Goal: Task Accomplishment & Management: Manage account settings

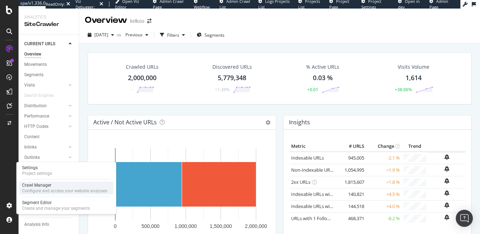
click at [33, 191] on div "Configure and access your website analyses" at bounding box center [64, 191] width 85 height 6
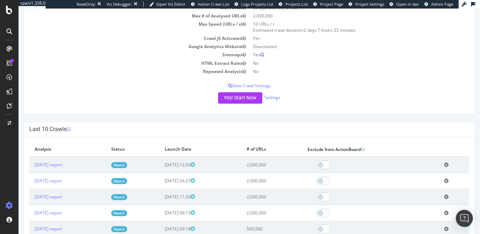
scroll to position [79, 0]
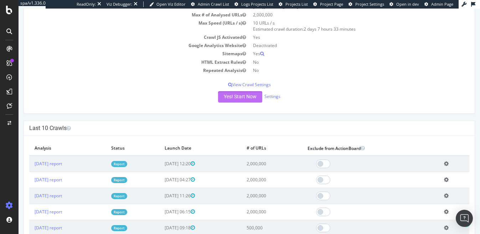
click at [244, 102] on button "Yes! Start Now" at bounding box center [240, 96] width 44 height 11
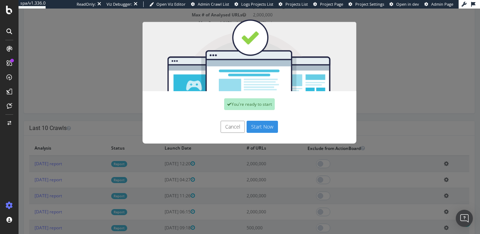
click at [266, 124] on button "Start Now" at bounding box center [261, 127] width 31 height 12
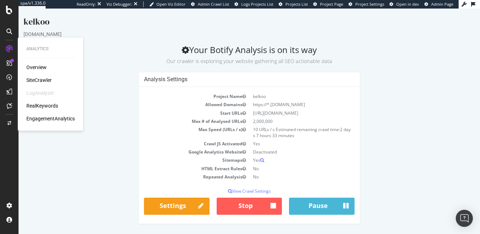
click at [42, 79] on div "SiteCrawler" at bounding box center [38, 80] width 25 height 7
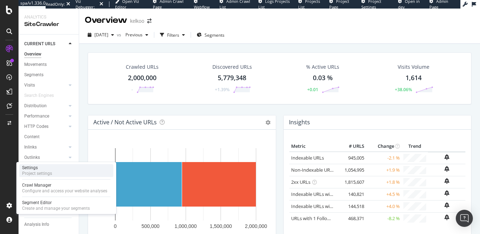
click at [30, 165] on div "Settings" at bounding box center [37, 168] width 30 height 6
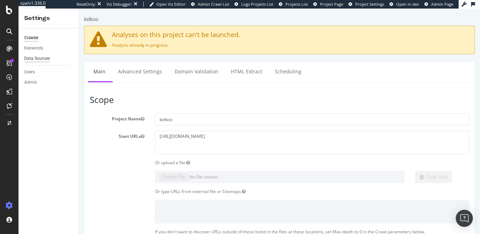
click at [45, 59] on div "Data Sources" at bounding box center [37, 58] width 26 height 7
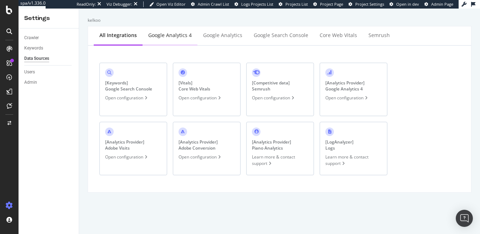
click at [172, 33] on div "Google Analytics 4" at bounding box center [169, 35] width 43 height 7
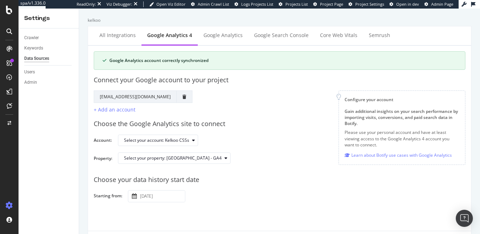
click at [135, 193] on button "button" at bounding box center [134, 195] width 5 height 7
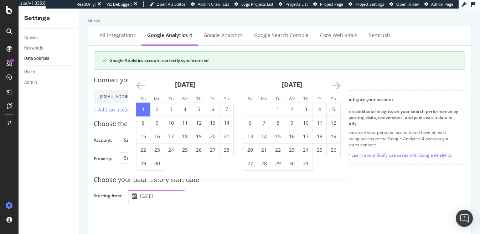
click at [139, 86] on icon "Move backward to switch to the previous month." at bounding box center [140, 86] width 9 height 10
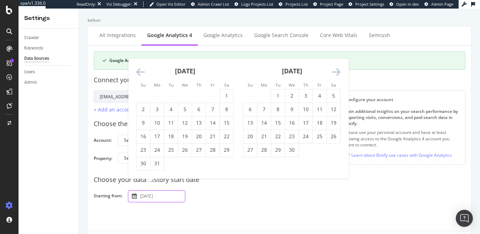
click at [139, 86] on div "Su Mo Tu We Th Fr Sa Su Mo Tu We Th Fr Sa [DATE] 1 2 3 4 5 6 7 8 9 10 11 12 13 …" at bounding box center [238, 119] width 220 height 120
click at [139, 86] on li "Su" at bounding box center [143, 84] width 14 height 7
click at [135, 73] on div "[DATE] 1 2 3 4 5 6 7 8 9 10 11 12 13 14 15 16 17 18 19 20 21 22 23 24 25 26 27 …" at bounding box center [184, 115] width 107 height 112
click at [137, 70] on icon "Move backward to switch to the previous month." at bounding box center [140, 72] width 9 height 10
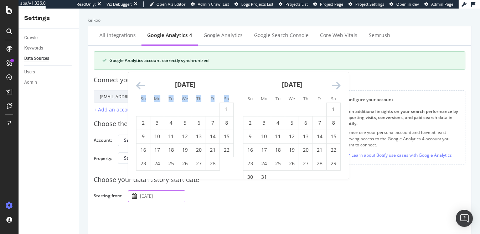
click at [137, 70] on div "Connect your Google account to your project Google Account Action Reconnect Acc…" at bounding box center [280, 92] width 372 height 44
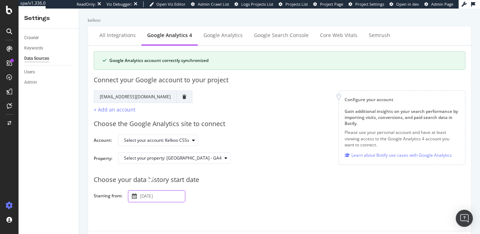
click at [154, 196] on input "[DATE]" at bounding box center [162, 196] width 46 height 11
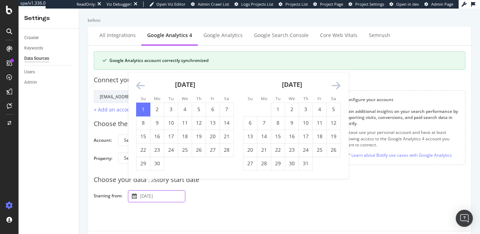
click at [135, 82] on div "[DATE] 1 2 3 4 5 6 7 8 9 10 11 12 13 14 15 16 17 18 19 20 21 22 23 24 25 26 27 …" at bounding box center [184, 121] width 107 height 98
click at [138, 84] on icon "Move backward to switch to the previous month." at bounding box center [140, 86] width 9 height 10
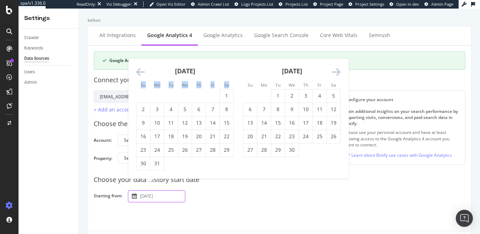
click at [138, 84] on li "Su" at bounding box center [143, 84] width 14 height 7
click at [138, 77] on icon "Move backward to switch to the previous month." at bounding box center [140, 72] width 9 height 10
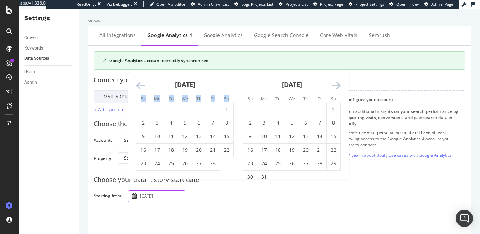
click at [141, 87] on icon "Move backward to switch to the previous month." at bounding box center [140, 86] width 9 height 10
click at [141, 85] on icon "Move backward to switch to the previous month." at bounding box center [140, 86] width 9 height 10
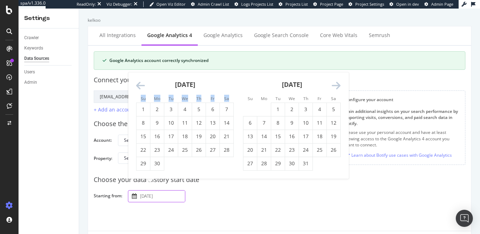
click at [141, 85] on icon "Move backward to switch to the previous month." at bounding box center [140, 86] width 9 height 10
click at [141, 88] on icon "Move backward to switch to the previous month." at bounding box center [140, 86] width 9 height 10
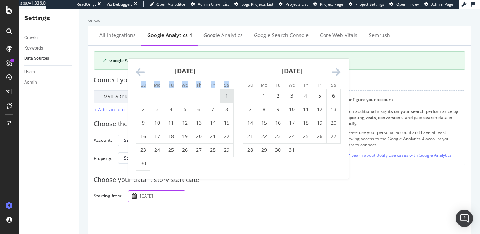
click at [225, 96] on td "1" at bounding box center [227, 96] width 14 height 14
type input "[DATE]"
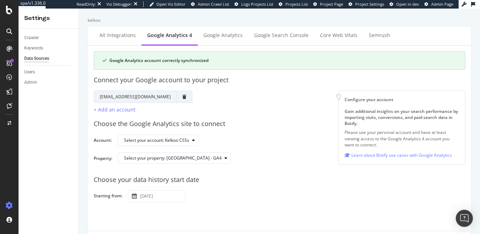
scroll to position [29, 0]
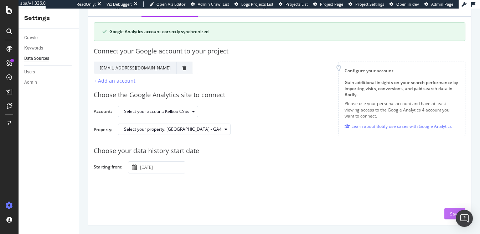
click at [448, 212] on button "Save" at bounding box center [454, 213] width 21 height 11
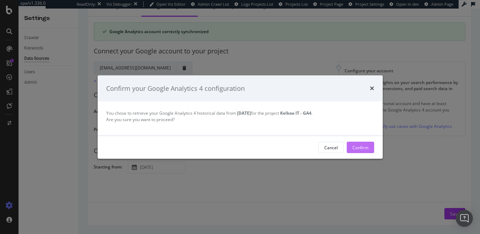
click at [357, 144] on div "Confirm" at bounding box center [360, 147] width 16 height 11
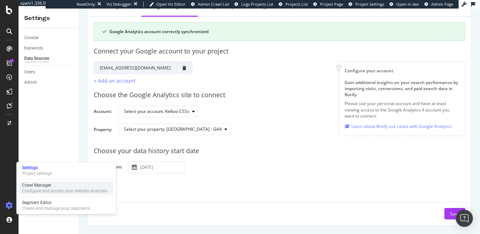
click at [33, 193] on div "Configure and access your website analyses" at bounding box center [64, 191] width 85 height 6
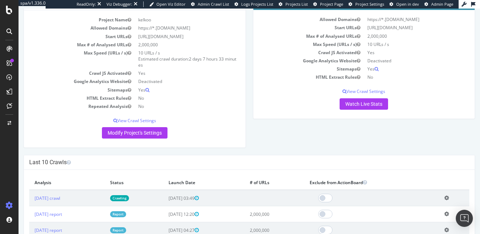
scroll to position [56, 0]
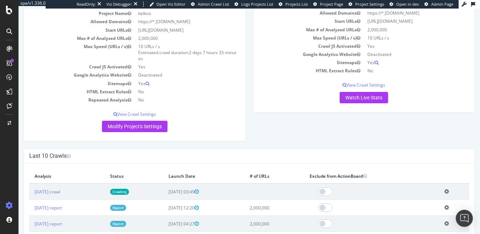
click at [129, 192] on link "Crawling" at bounding box center [119, 192] width 19 height 6
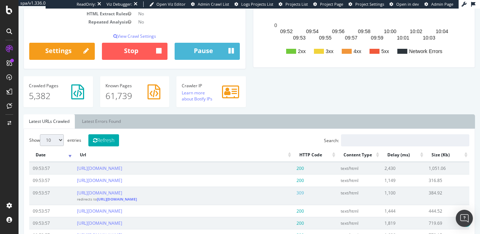
scroll to position [155, 0]
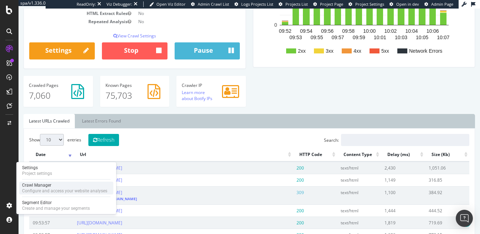
click at [35, 189] on div "Configure and access your website analyses" at bounding box center [64, 191] width 85 height 6
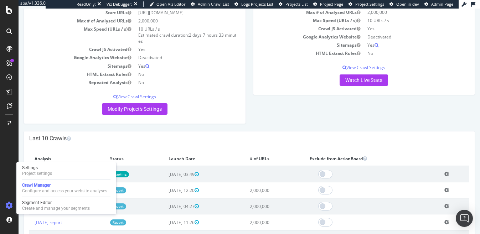
scroll to position [77, 0]
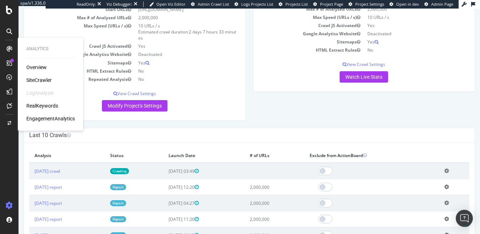
click at [46, 79] on div "SiteCrawler" at bounding box center [38, 80] width 25 height 7
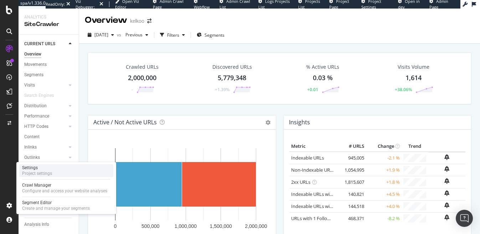
click at [31, 168] on div "Settings" at bounding box center [37, 168] width 30 height 6
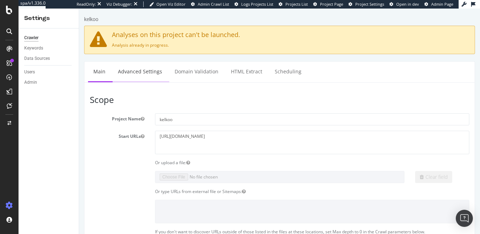
click at [147, 75] on link "Advanced Settings" at bounding box center [140, 72] width 55 height 20
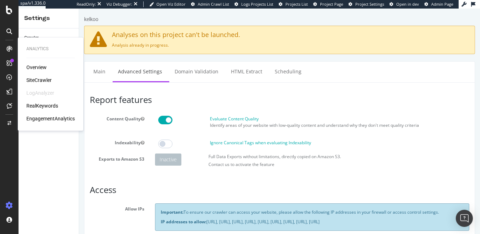
click at [40, 119] on div "EngagementAnalytics" at bounding box center [50, 118] width 48 height 7
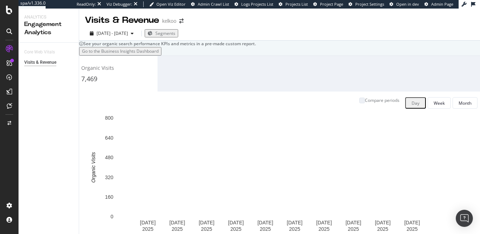
scroll to position [37, 0]
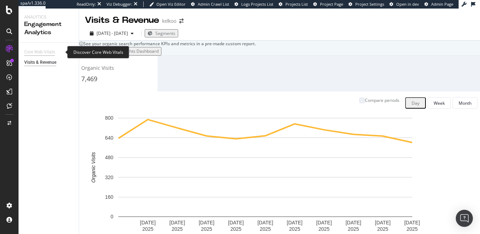
click at [40, 51] on div "Core Web Vitals" at bounding box center [39, 51] width 31 height 7
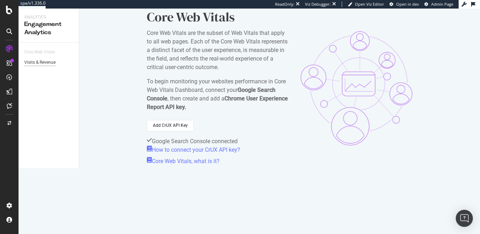
click at [43, 63] on div "Visits & Revenue" at bounding box center [39, 62] width 31 height 7
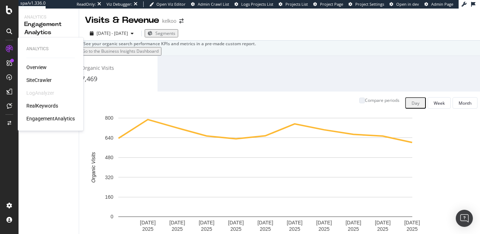
click at [38, 78] on div "SiteCrawler" at bounding box center [38, 80] width 25 height 7
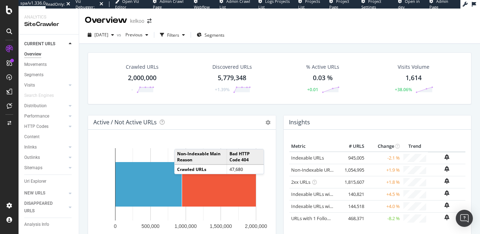
click at [280, 153] on div "Insights × Close Chart overview-insight-panel - API Requests List Area Type Req…" at bounding box center [378, 190] width 196 height 150
click at [147, 109] on div "Crawled URLs 2,000,000 - Discovered URLs 5,779,348 +1.39% % Active URLs 0.03 % …" at bounding box center [279, 83] width 391 height 63
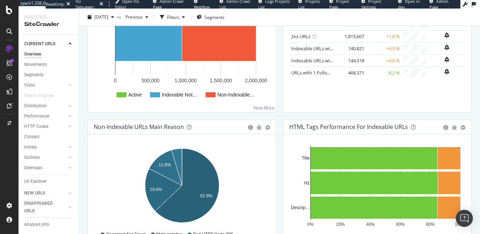
scroll to position [144, 0]
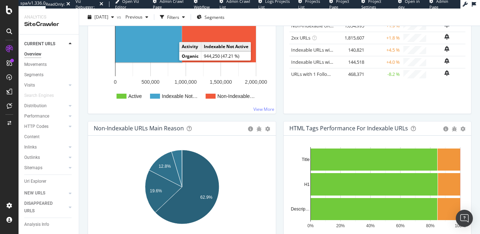
click at [158, 55] on rect "A chart." at bounding box center [148, 40] width 66 height 45
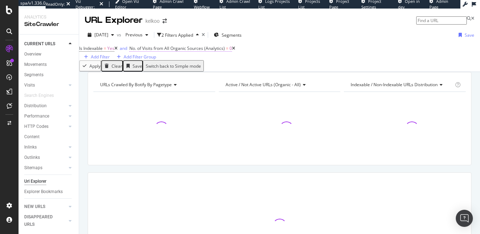
click at [188, 51] on span "No. of Visits from All Organic Sources (Analytics)" at bounding box center [176, 48] width 95 height 6
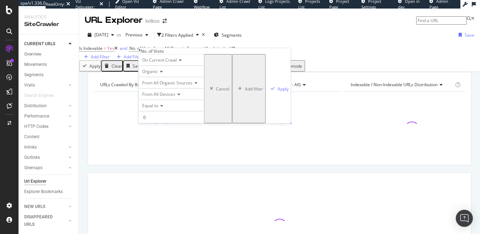
click at [158, 109] on span "Equal to" at bounding box center [150, 106] width 16 height 6
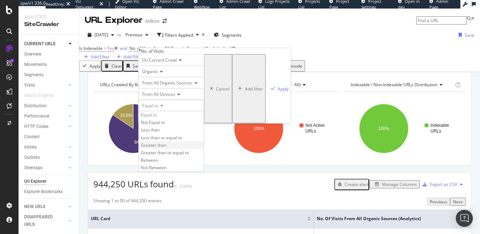
click at [183, 149] on div "Greater than" at bounding box center [171, 144] width 65 height 7
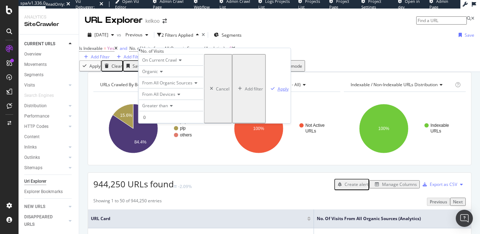
click at [271, 91] on icon "button" at bounding box center [273, 89] width 4 height 4
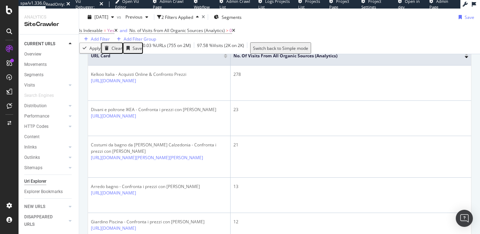
scroll to position [171, 0]
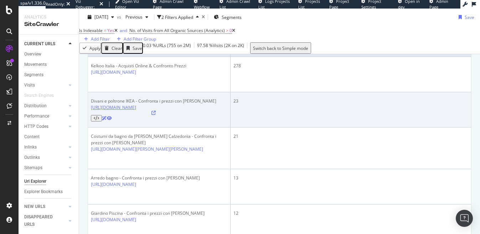
click at [136, 110] on link "[URL][DOMAIN_NAME]" at bounding box center [113, 107] width 45 height 6
click at [156, 115] on icon at bounding box center [153, 113] width 4 height 4
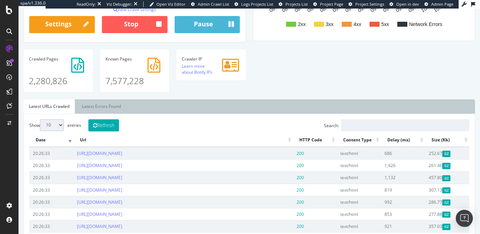
scroll to position [192, 0]
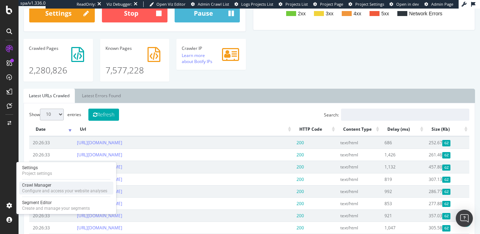
click at [39, 187] on div "Crawl Manager" at bounding box center [64, 185] width 85 height 6
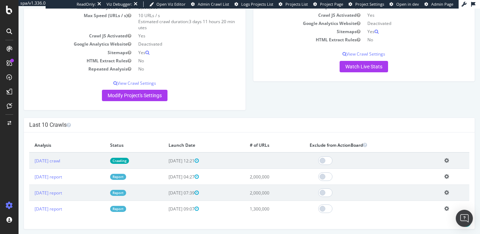
scroll to position [93, 0]
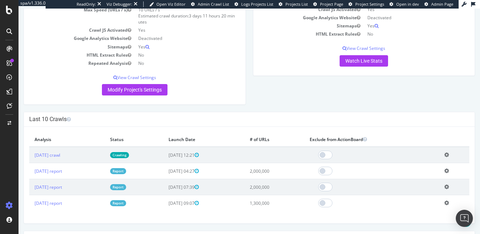
click at [137, 175] on td "Report" at bounding box center [134, 171] width 58 height 16
click at [126, 171] on link "Report" at bounding box center [118, 171] width 16 height 6
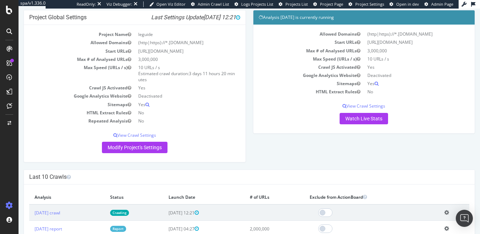
scroll to position [35, 0]
click at [152, 145] on link "Modify Project's Settings" at bounding box center [135, 146] width 66 height 11
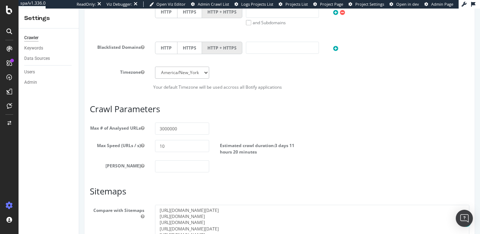
scroll to position [374, 0]
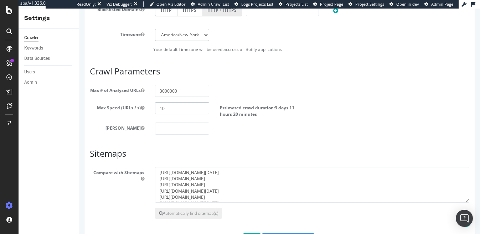
click at [162, 112] on input "10" at bounding box center [182, 108] width 55 height 12
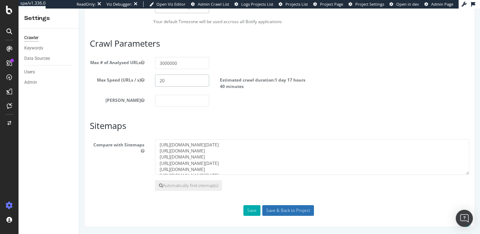
type input "20"
click at [291, 209] on input "Save & Back to Project" at bounding box center [288, 210] width 52 height 11
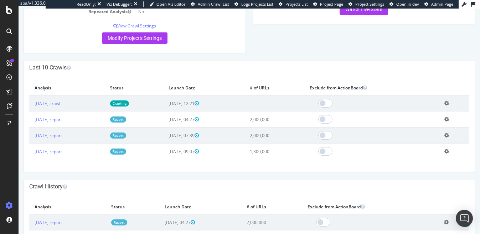
scroll to position [187, 0]
